Goal: Transaction & Acquisition: Purchase product/service

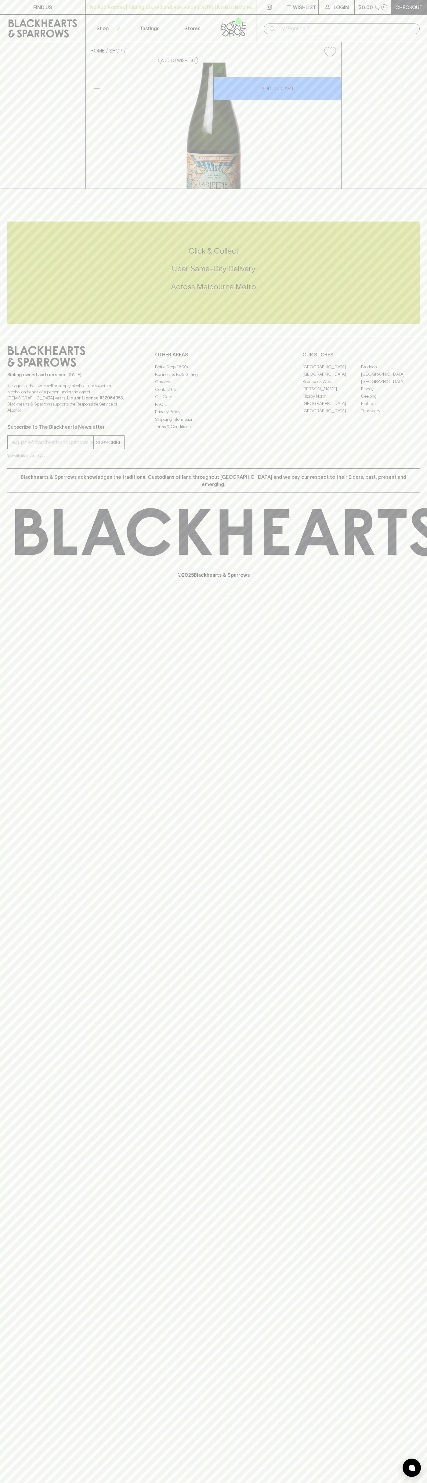
click at [227, 13] on div "| No Bad Bottles | Sibling Owned and Run Since 2006 | No Bad Bottles | Sibling …" at bounding box center [170, 7] width 171 height 15
click at [410, 1242] on div "FIND US | No Bad Bottles | Sibling Owned and Run Since 2006 | No Bad Bottles | …" at bounding box center [213, 741] width 427 height 1483
click at [250, 1482] on html "FIND US | No Bad Bottles | Sibling Owned and Run Since 2006 | No Bad Bottles | …" at bounding box center [213, 741] width 427 height 1483
click at [30, 1389] on div "FIND US | No Bad Bottles | Sibling Owned and Run Since 2006 | No Bad Bottles | …" at bounding box center [213, 741] width 427 height 1483
